Goal: Transaction & Acquisition: Purchase product/service

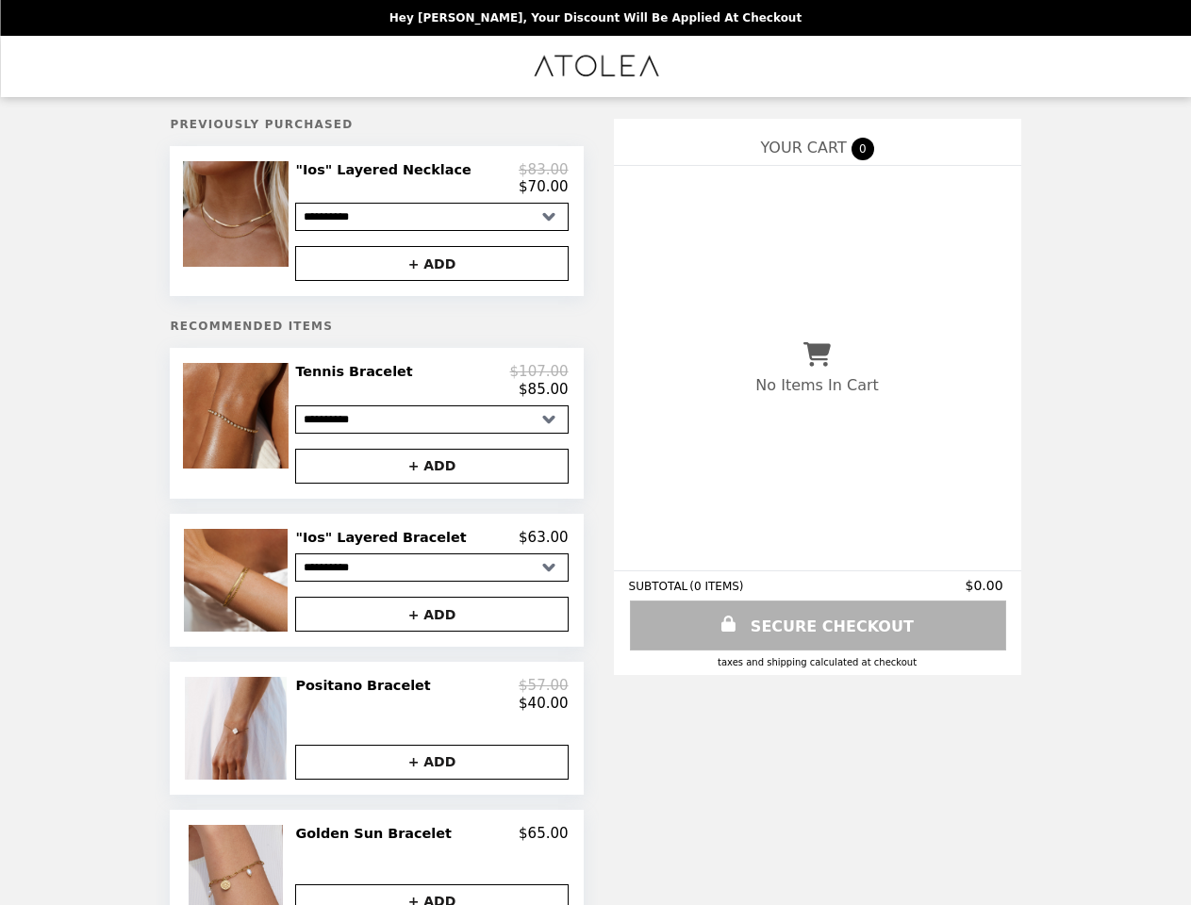
click at [263, 224] on img at bounding box center [238, 214] width 110 height 106
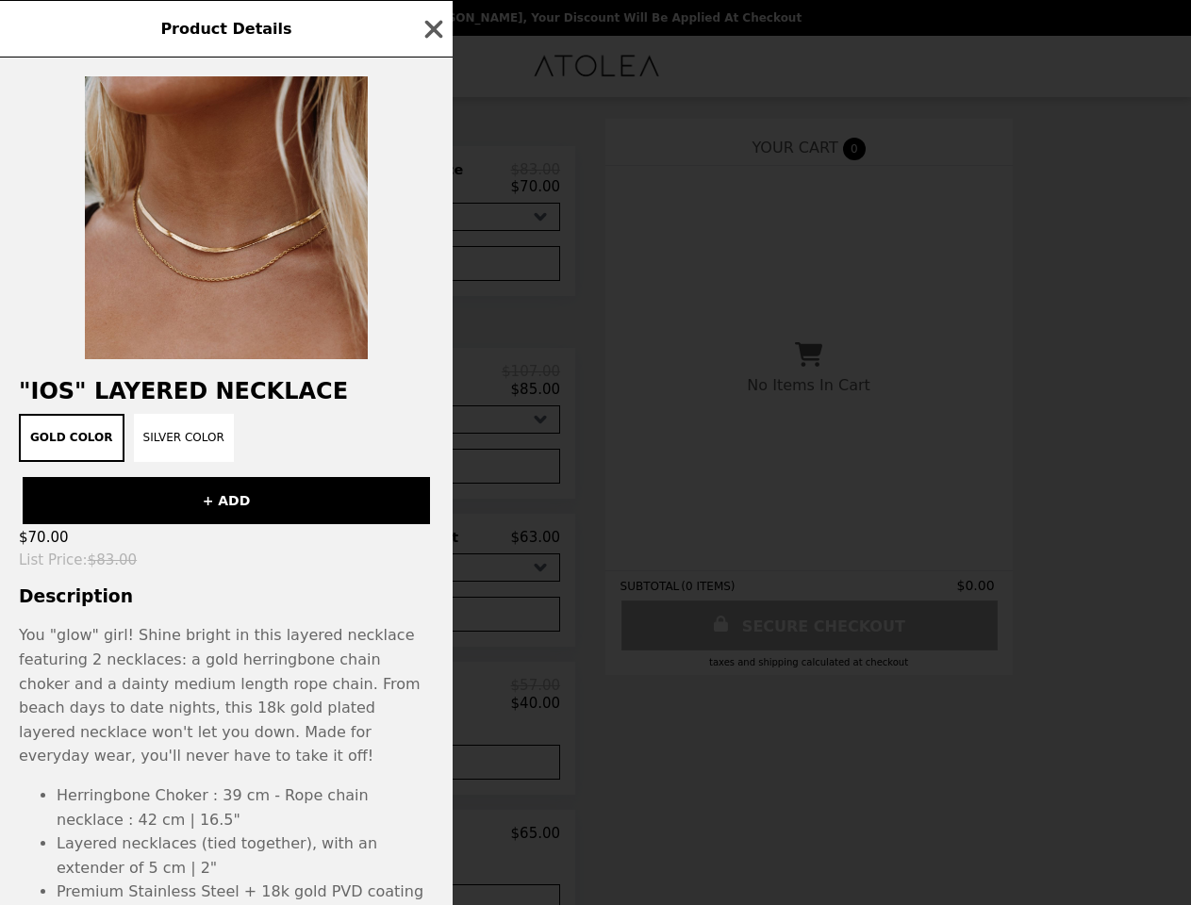
click at [432, 182] on div "Product Details "Ios" Layered Necklace Gold Color Silver Color + ADD $70.00 Lis…" at bounding box center [595, 452] width 1191 height 905
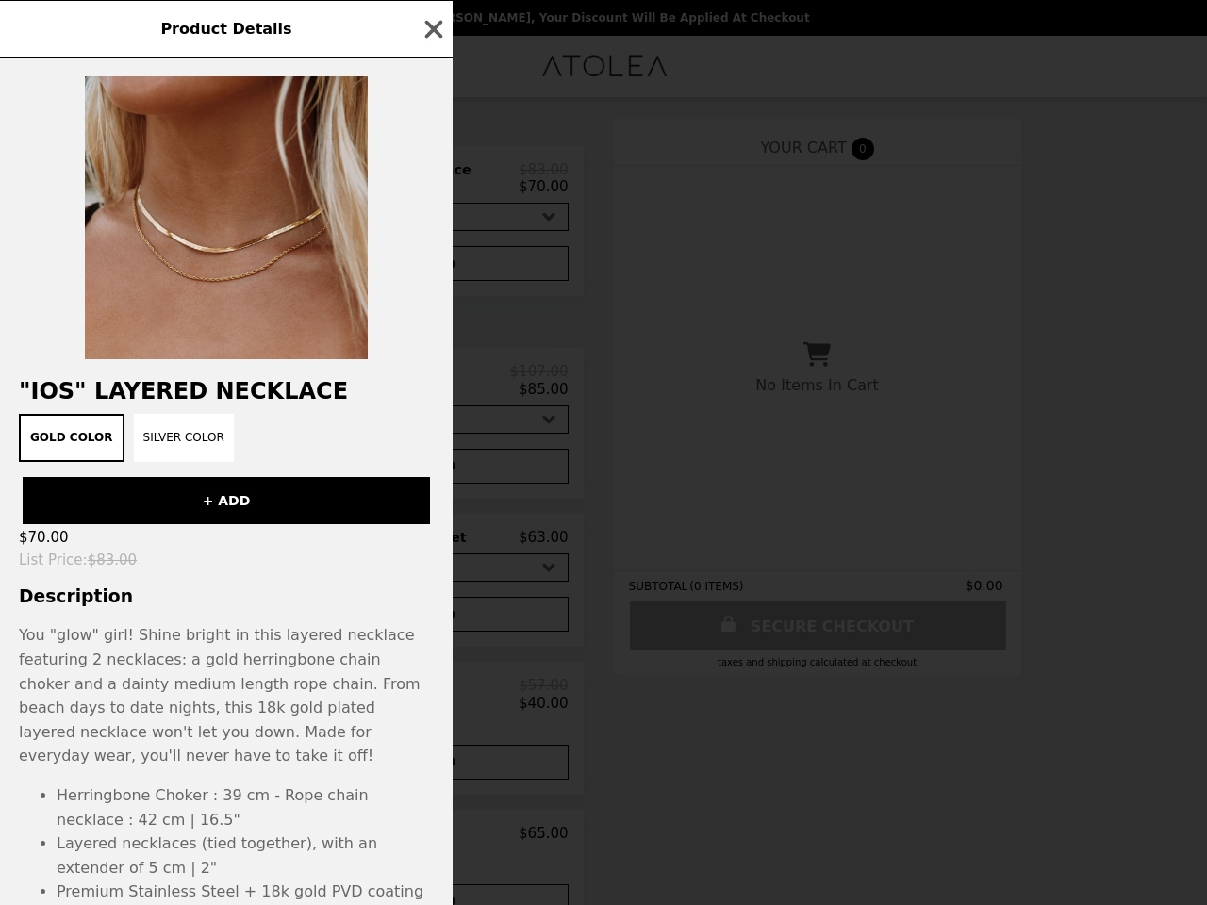
click at [432, 269] on div at bounding box center [226, 209] width 453 height 302
click at [263, 432] on div "Gold Color Silver Color" at bounding box center [226, 438] width 430 height 48
click at [432, 390] on div "Product Details "Ios" Layered Necklace Gold Color Silver Color + ADD $70.00 Lis…" at bounding box center [603, 452] width 1207 height 905
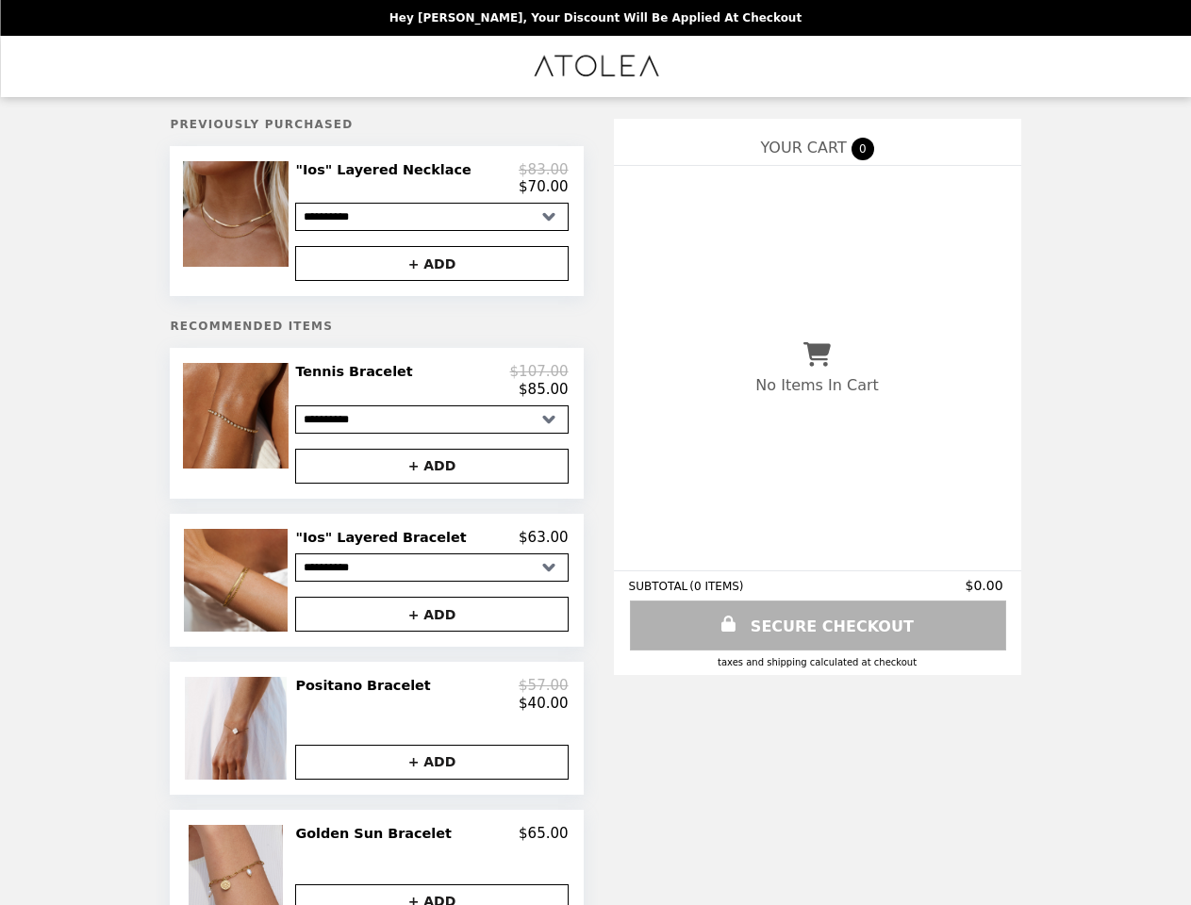
click at [432, 476] on button "+ ADD" at bounding box center [431, 466] width 273 height 35
click at [263, 591] on img at bounding box center [238, 580] width 108 height 103
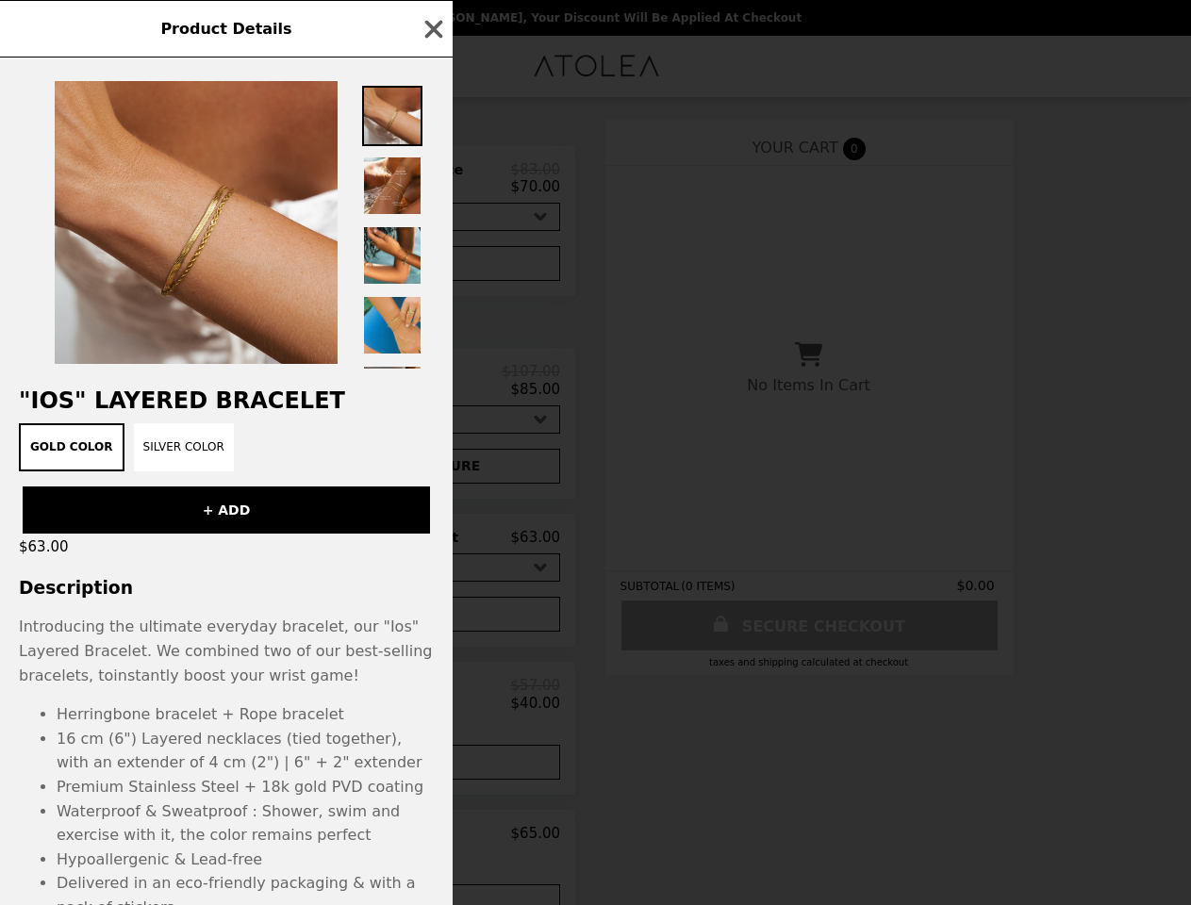
click at [432, 549] on div "Product Details "Ios" Layered Bracelet Gold Color Silver Color + ADD $63.00 Des…" at bounding box center [595, 452] width 1191 height 905
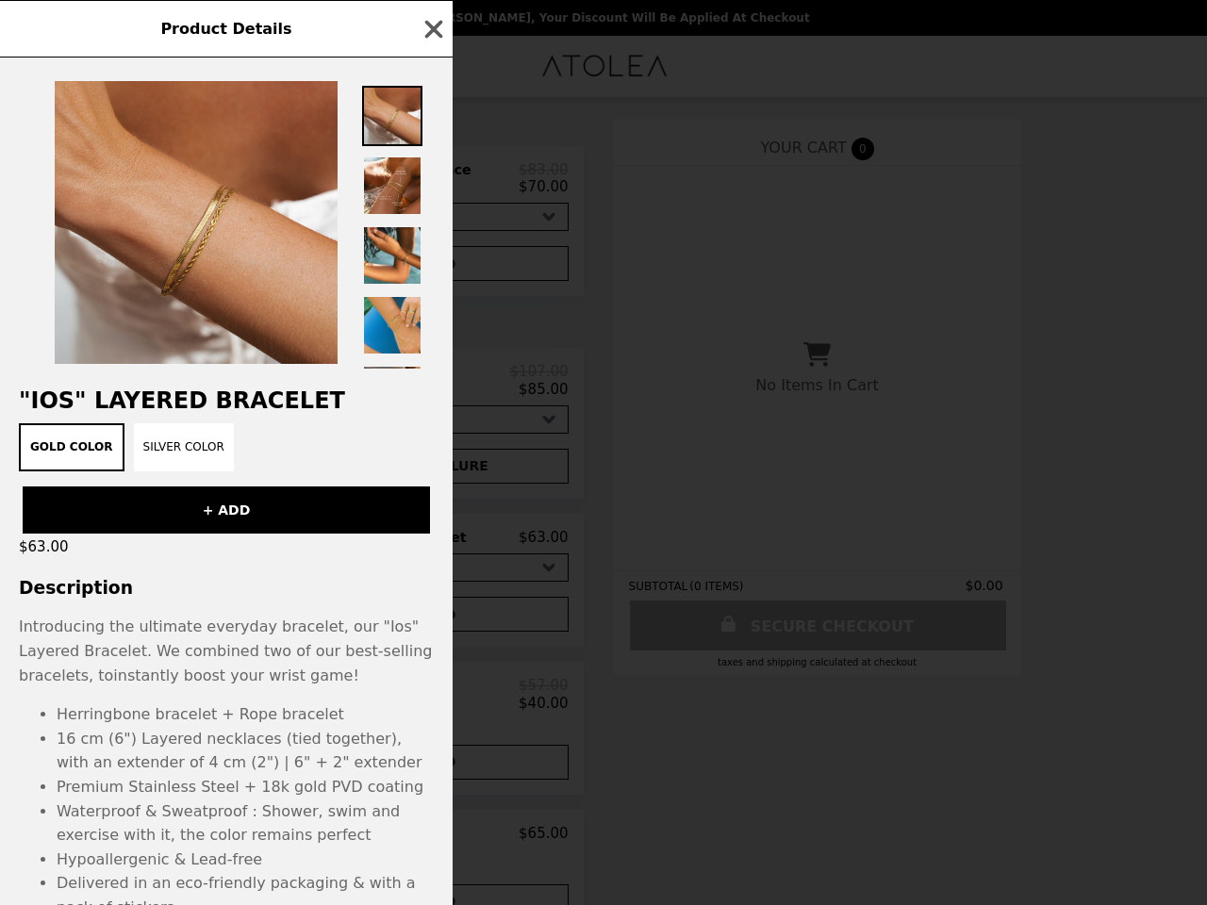
click at [432, 626] on div "Introducing the ultimate everyday bracelet, our "Ios" Layered Bracelet. We comb…" at bounding box center [226, 651] width 415 height 73
